Goal: Information Seeking & Learning: Learn about a topic

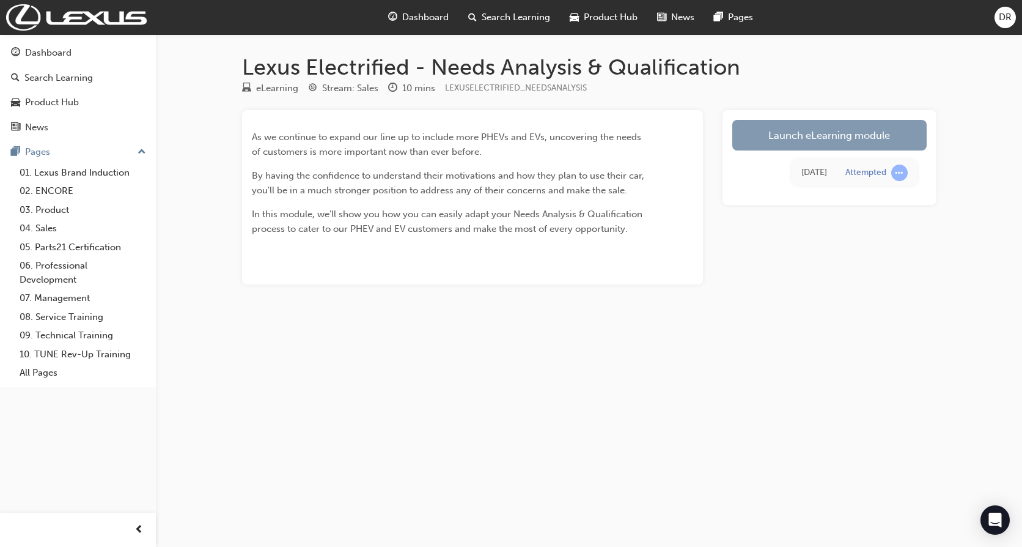
click at [840, 133] on link "Launch eLearning module" at bounding box center [830, 135] width 194 height 31
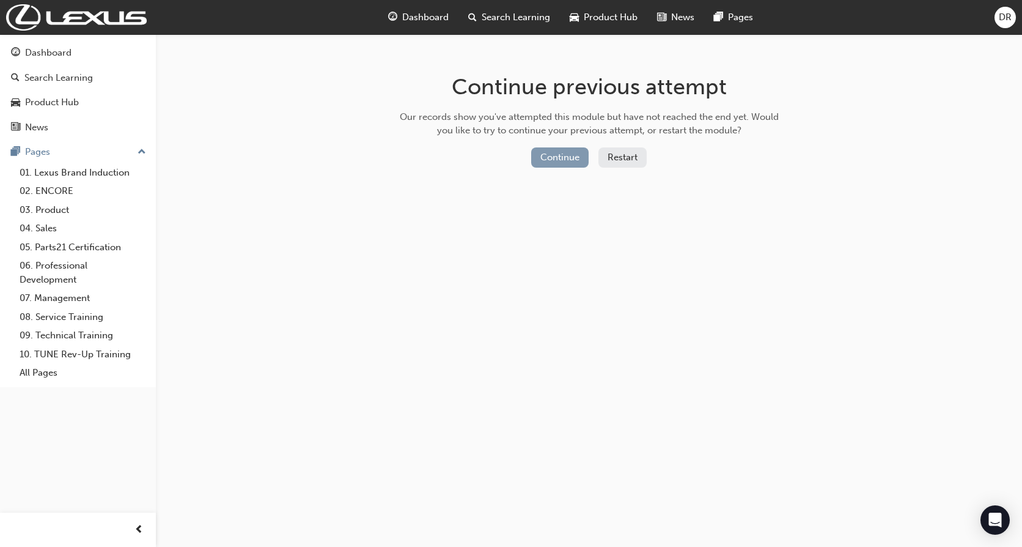
click at [553, 157] on button "Continue" at bounding box center [559, 157] width 57 height 20
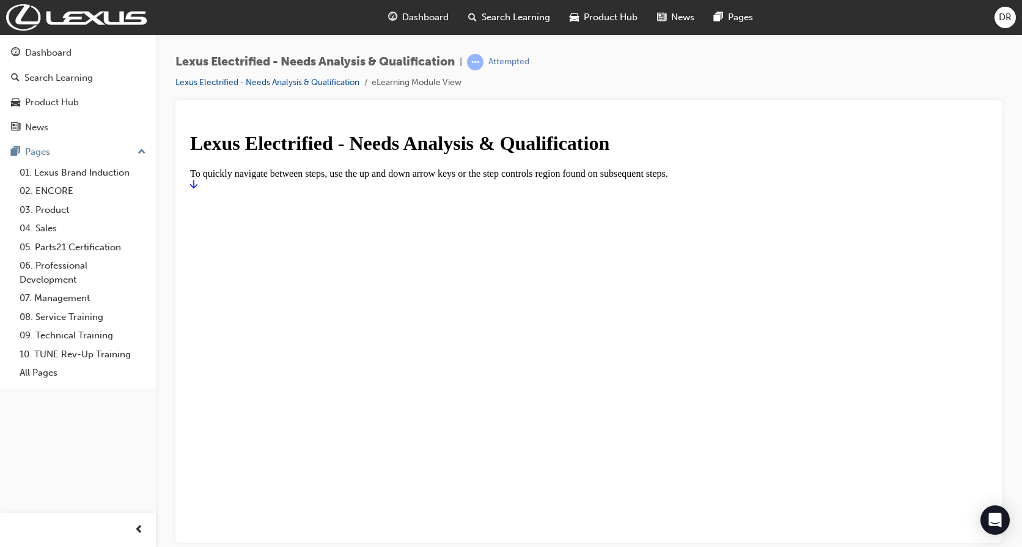
click at [198, 188] on icon "Start" at bounding box center [193, 183] width 7 height 9
